Goal: Connect with others: Connect with others

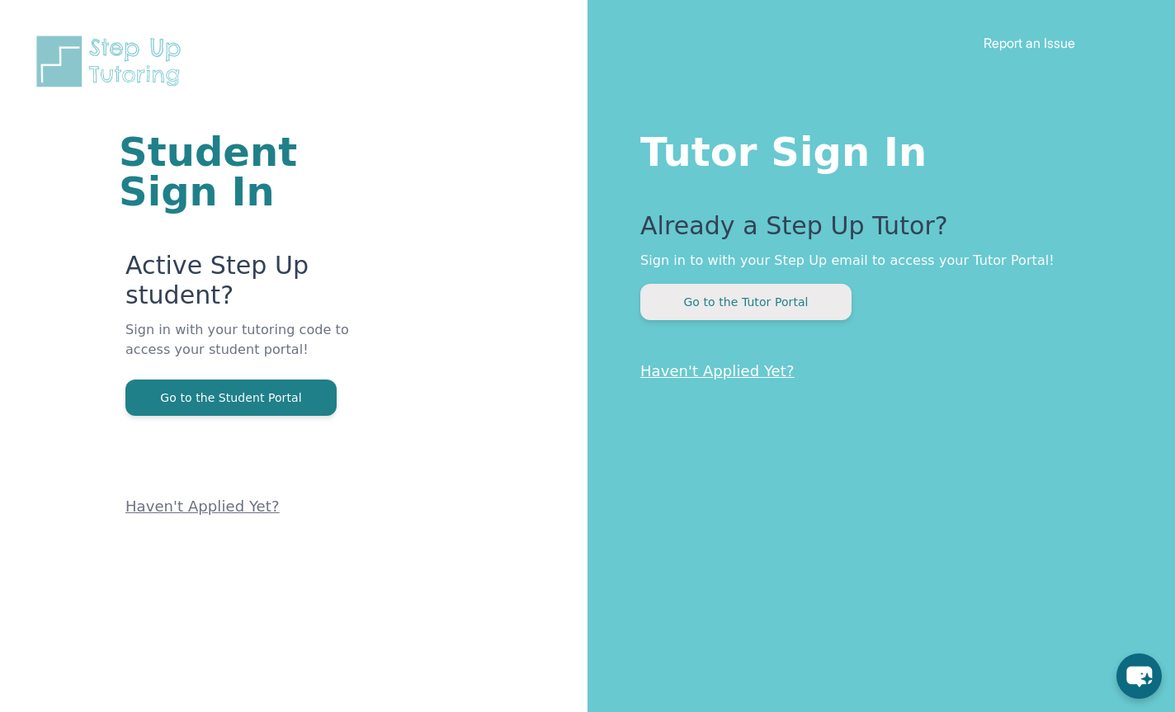
click at [749, 304] on button "Go to the Tutor Portal" at bounding box center [745, 302] width 211 height 36
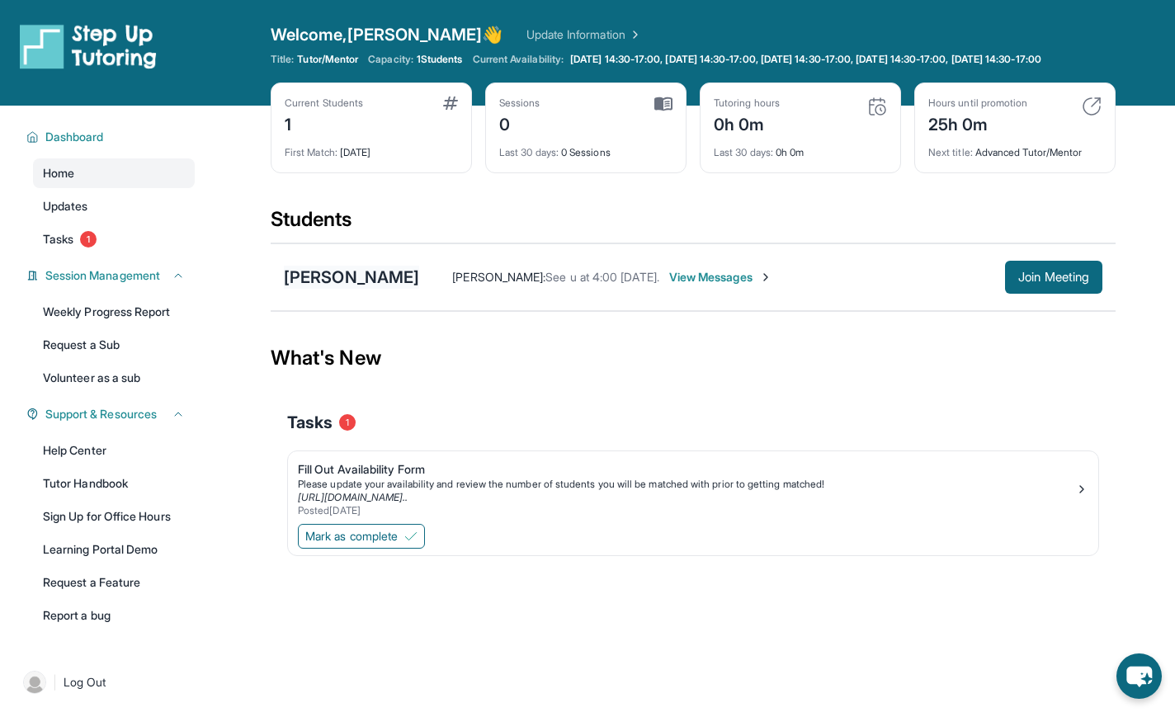
click at [406, 289] on div "[PERSON_NAME]" at bounding box center [351, 277] width 135 height 23
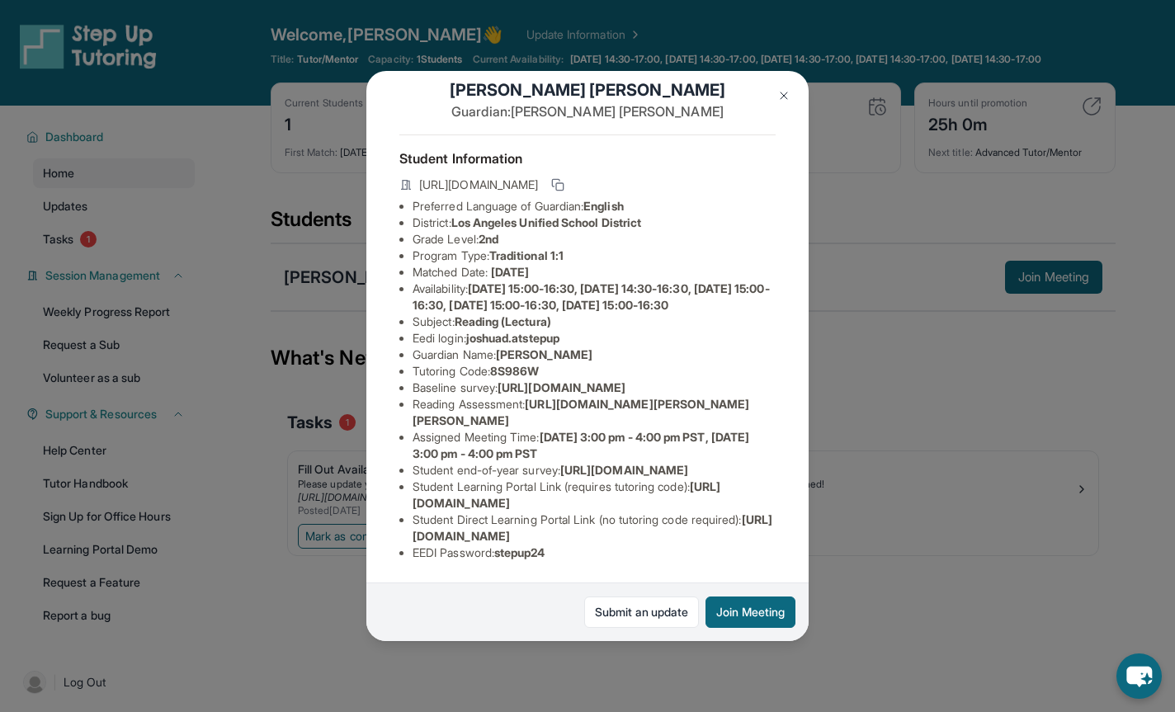
scroll to position [191, 0]
click at [907, 544] on div "[PERSON_NAME] Guardian: [PERSON_NAME] Student Information [URL][DOMAIN_NAME] Pr…" at bounding box center [587, 356] width 1175 height 712
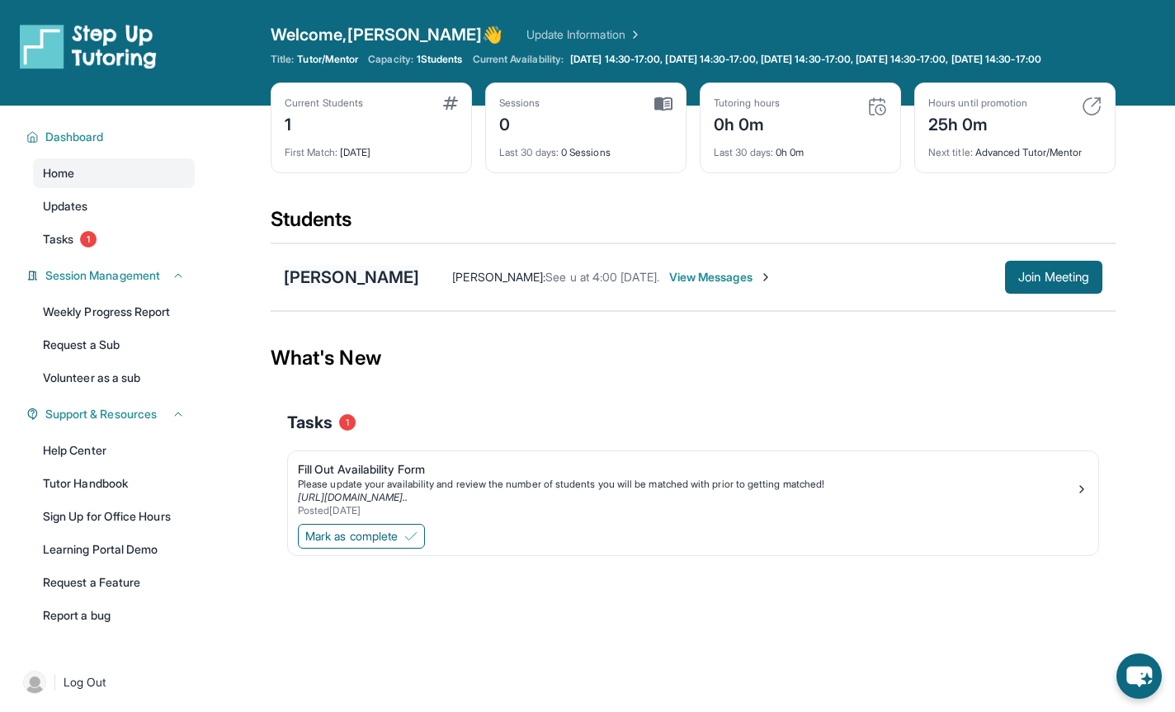
click at [398, 289] on div "[PERSON_NAME]" at bounding box center [351, 277] width 135 height 23
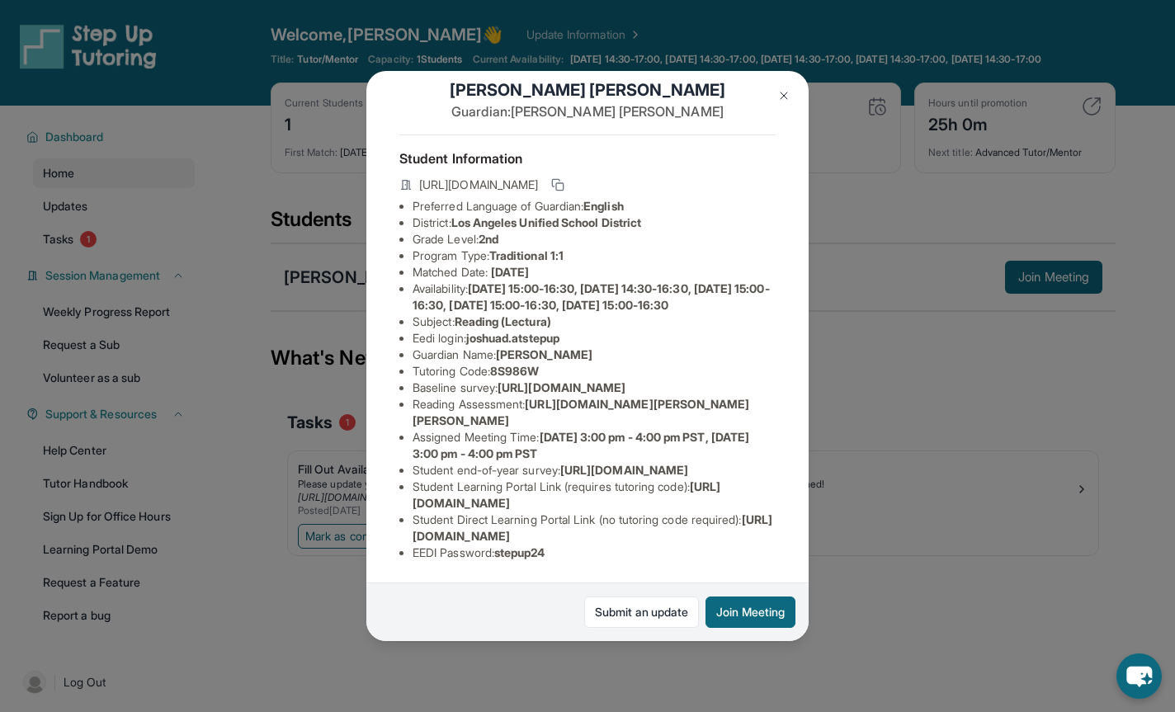
drag, startPoint x: 416, startPoint y: 524, endPoint x: 756, endPoint y: 525, distance: 339.9
click at [756, 525] on li "Student Direct Learning Portal Link (no tutoring code required) : [URL][DOMAIN_…" at bounding box center [594, 528] width 363 height 33
copy span "[URL][DOMAIN_NAME]"
click at [946, 519] on div "[PERSON_NAME] Guardian: [PERSON_NAME] Student Information [URL][DOMAIN_NAME] Pr…" at bounding box center [587, 356] width 1175 height 712
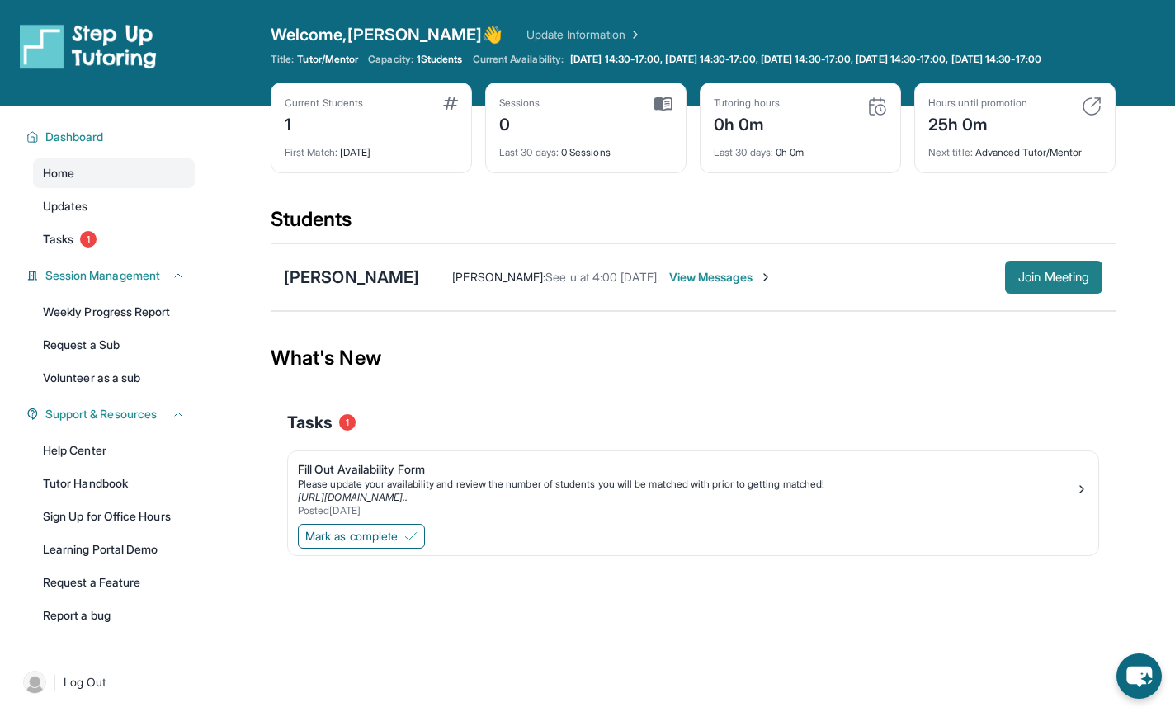
click at [1035, 282] on span "Join Meeting" at bounding box center [1053, 277] width 71 height 10
click at [880, 450] on div "Tasks 1" at bounding box center [693, 422] width 812 height 56
click at [1038, 282] on span "Join Meeting" at bounding box center [1053, 277] width 71 height 10
click at [362, 288] on div "[PERSON_NAME]" at bounding box center [351, 277] width 135 height 23
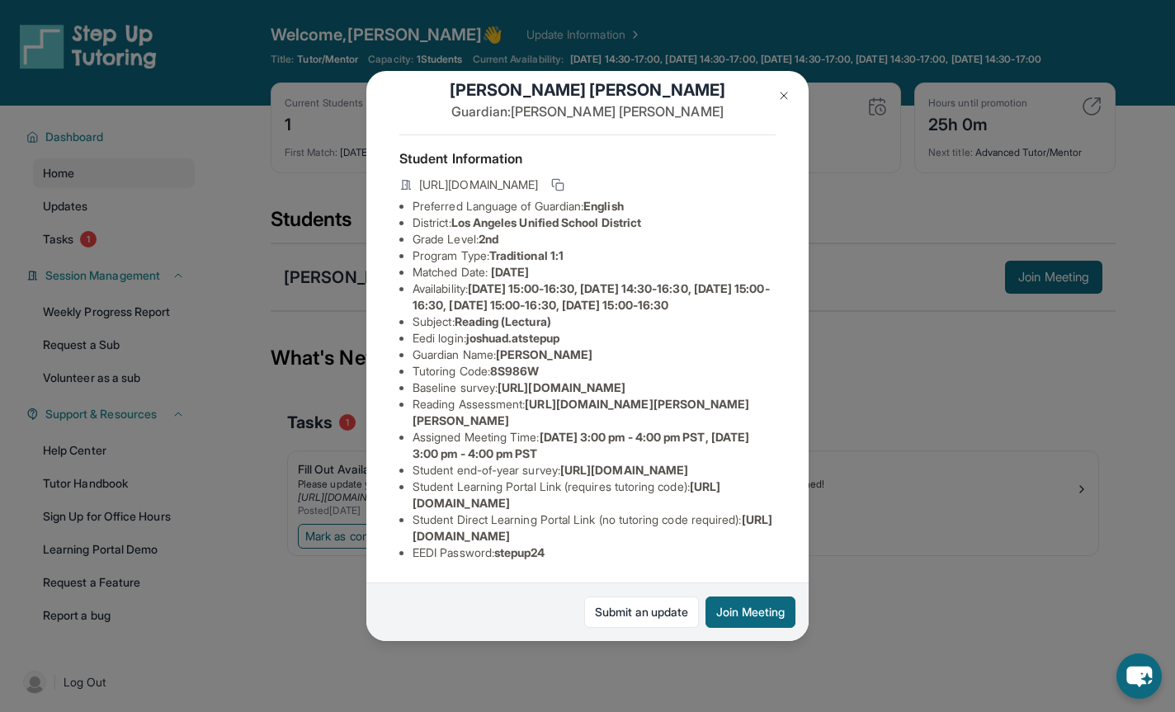
scroll to position [83, 0]
drag, startPoint x: 535, startPoint y: 417, endPoint x: 795, endPoint y: 447, distance: 261.7
click at [795, 447] on div "[PERSON_NAME] Guardian: [PERSON_NAME] Student Information [URL][DOMAIN_NAME] Pr…" at bounding box center [587, 355] width 442 height 569
click at [773, 479] on div "[PERSON_NAME] Guardian: [PERSON_NAME] Student Information [URL][DOMAIN_NAME] Pr…" at bounding box center [587, 355] width 442 height 569
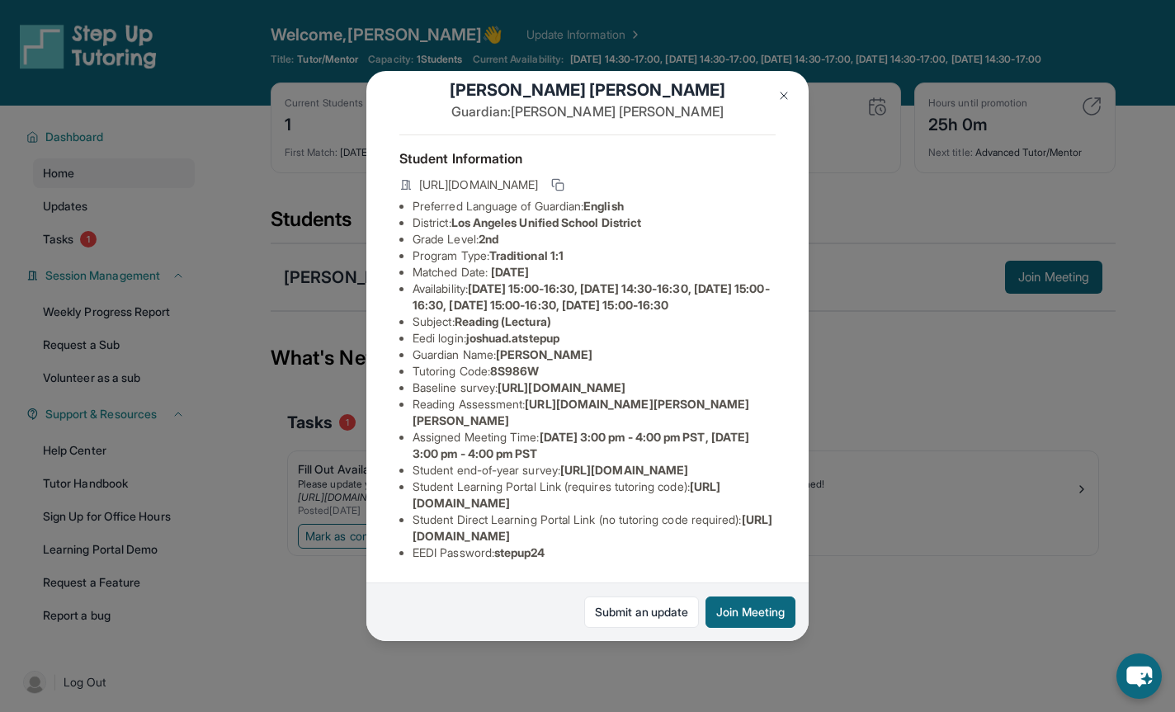
click at [789, 93] on img at bounding box center [783, 95] width 13 height 13
